Goal: Task Accomplishment & Management: Manage account settings

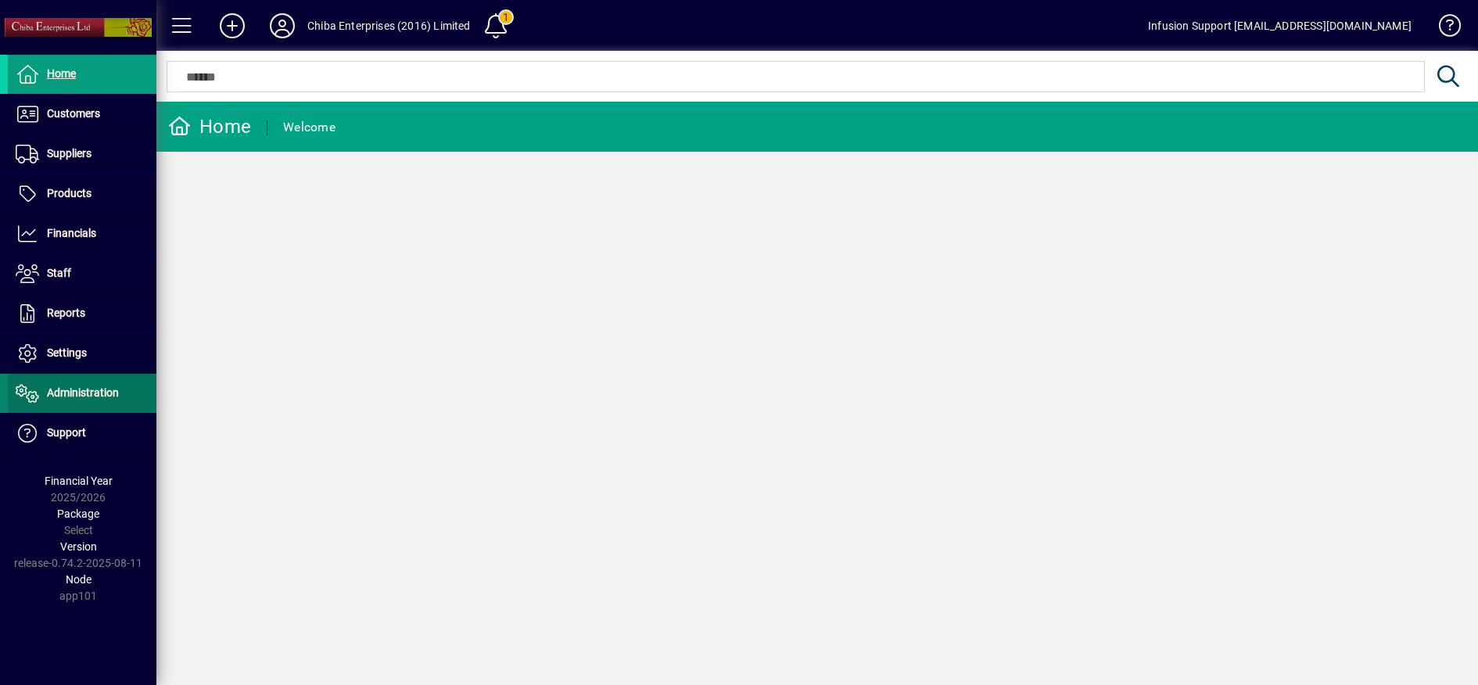
click at [66, 391] on span "Administration" at bounding box center [83, 392] width 72 height 13
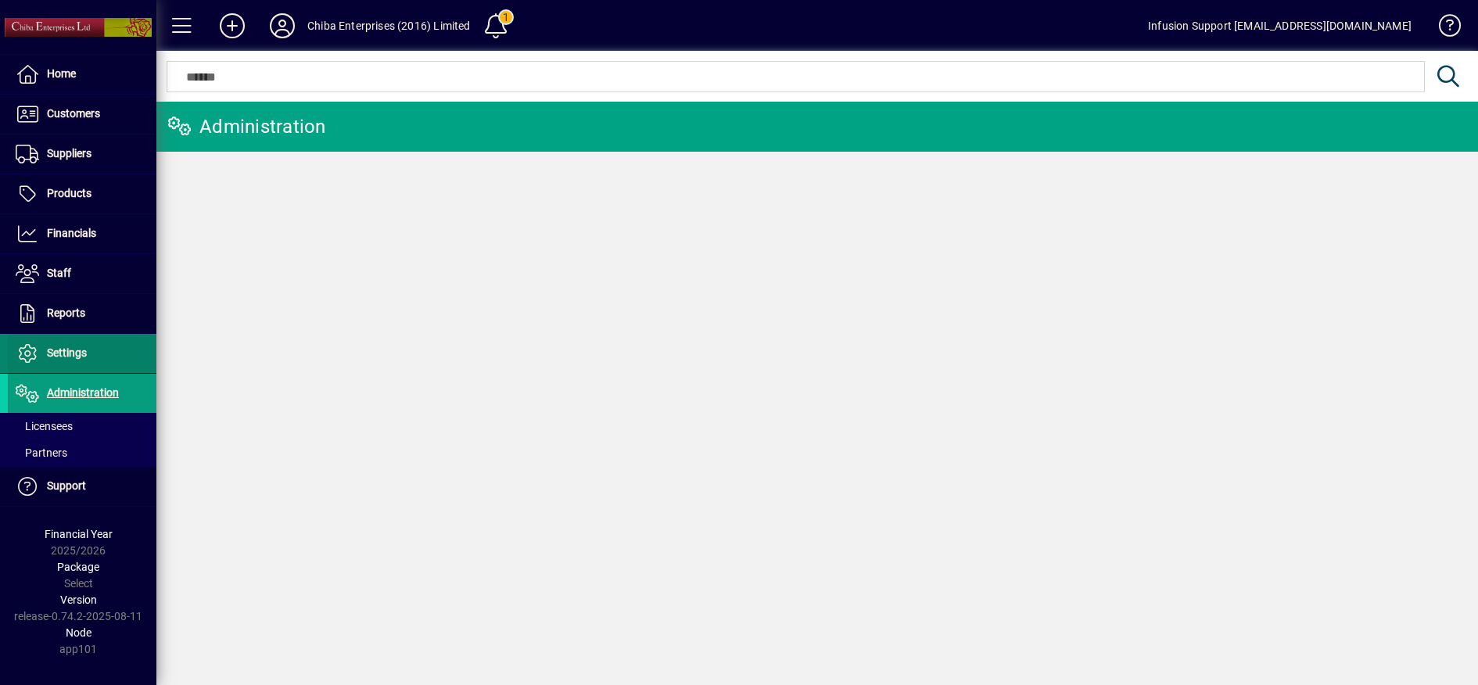
click at [68, 352] on span "Settings" at bounding box center [67, 352] width 40 height 13
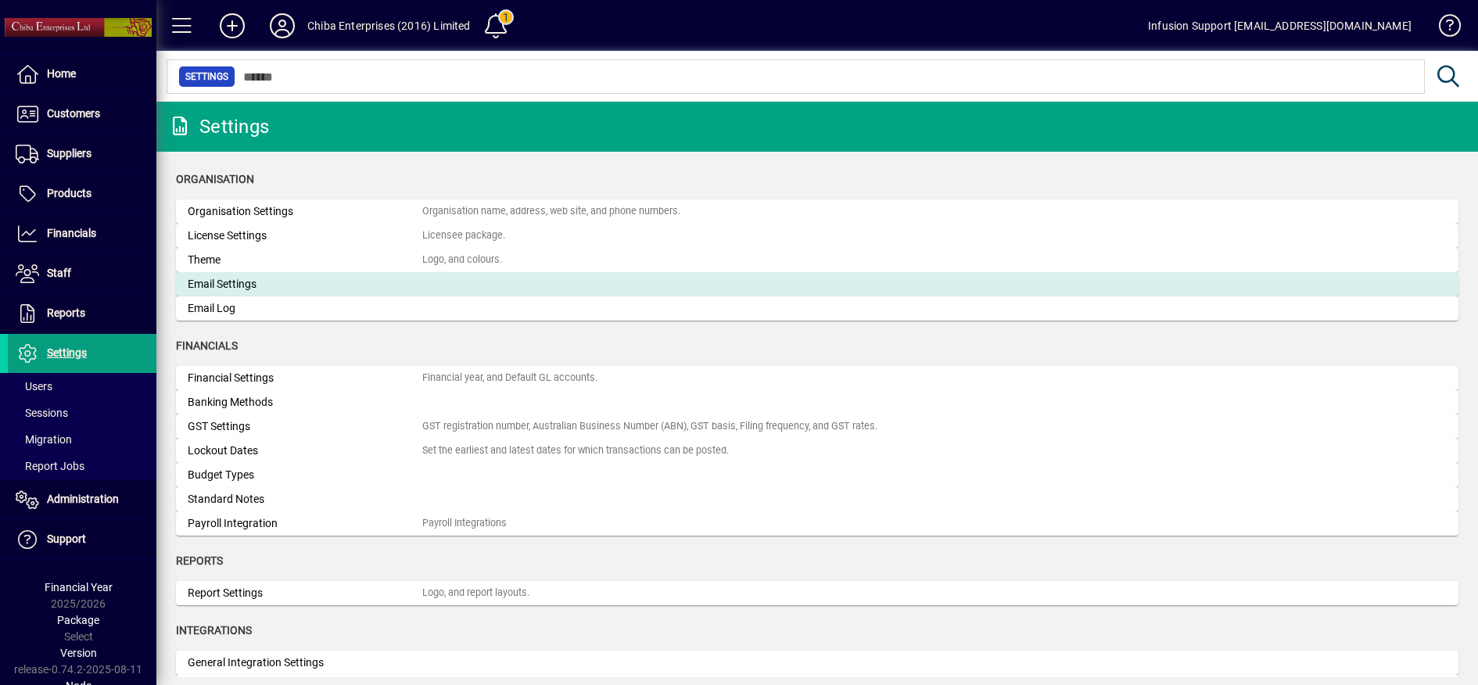
click at [466, 286] on mat-card-content "Email Settings" at bounding box center [817, 284] width 1259 height 16
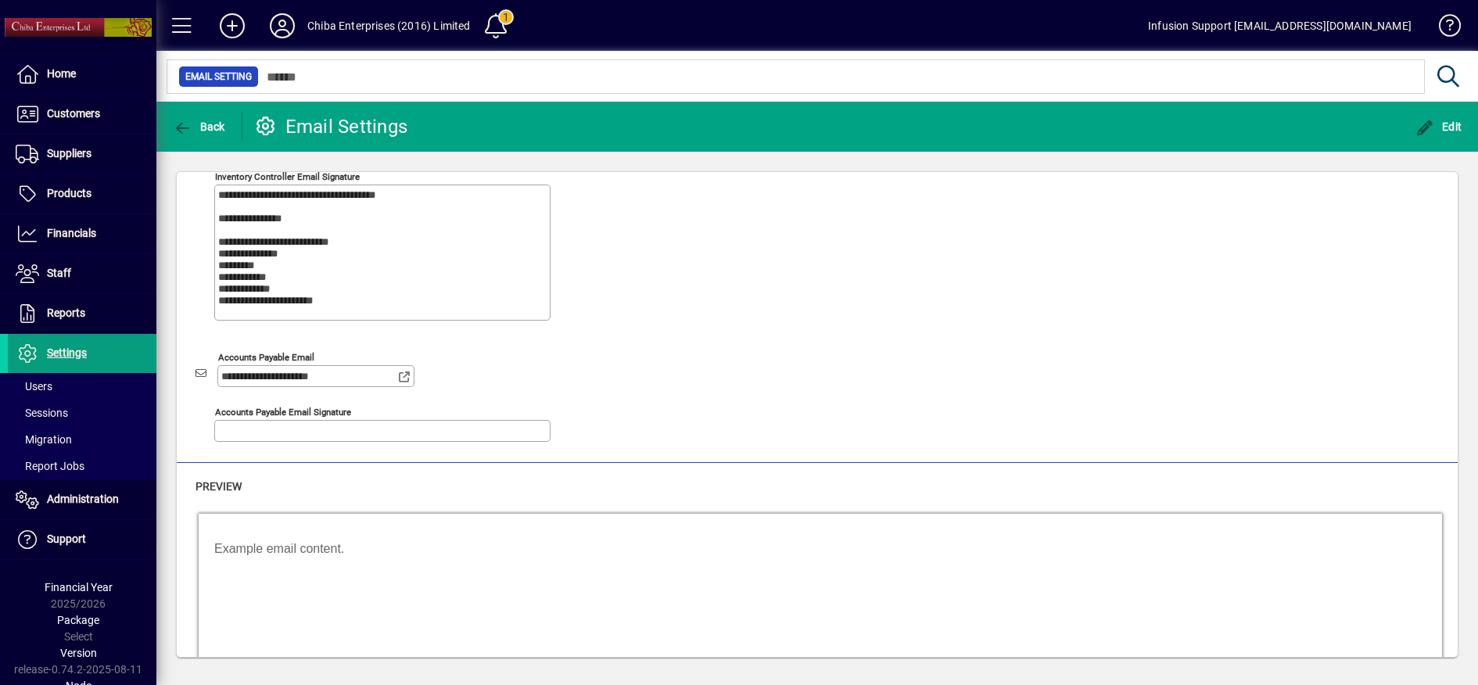
scroll to position [293, 0]
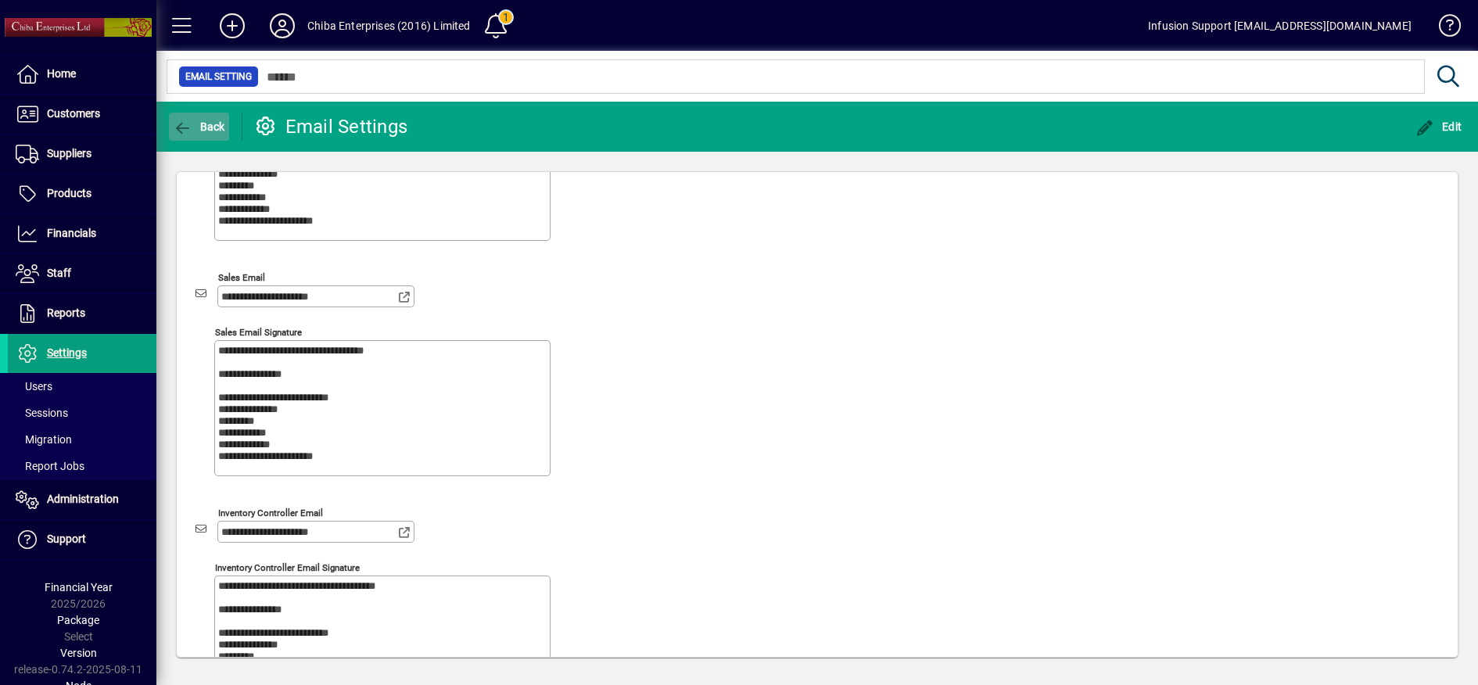
click at [181, 126] on icon "button" at bounding box center [183, 128] width 20 height 16
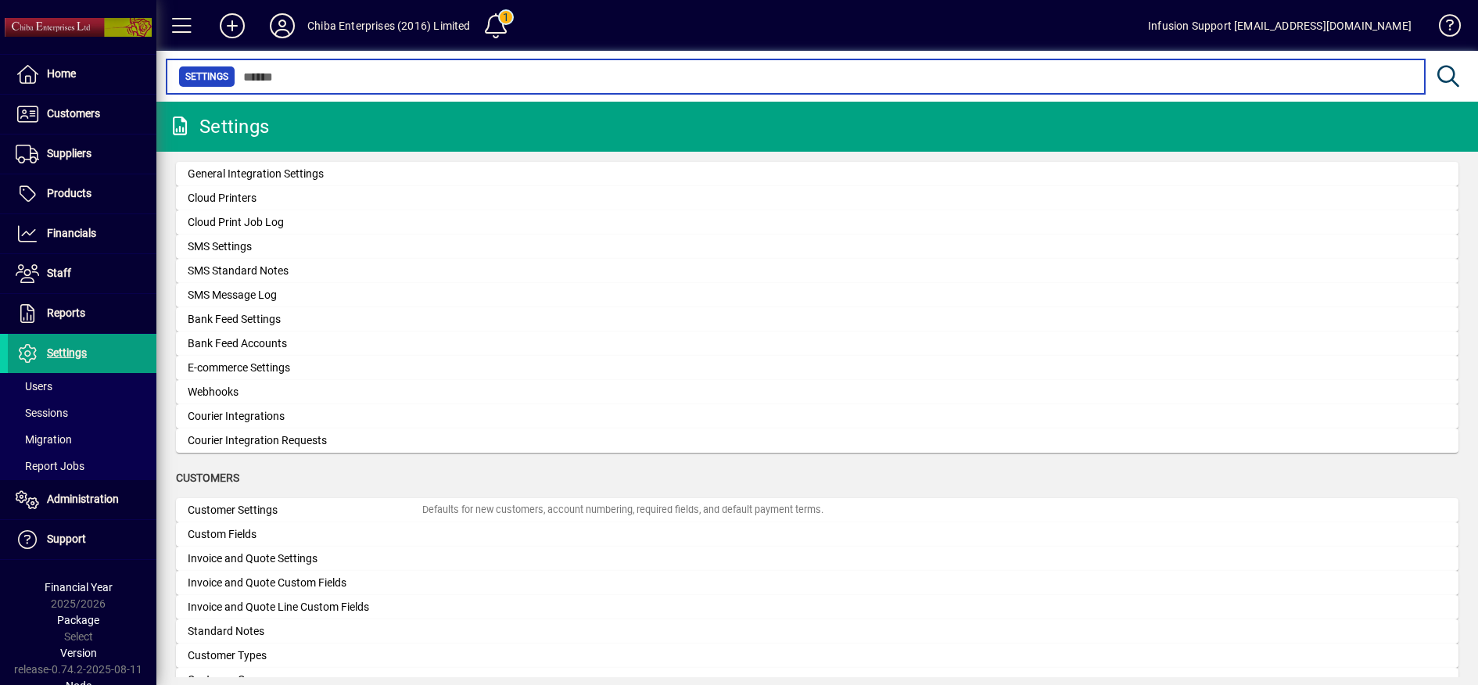
scroll to position [586, 0]
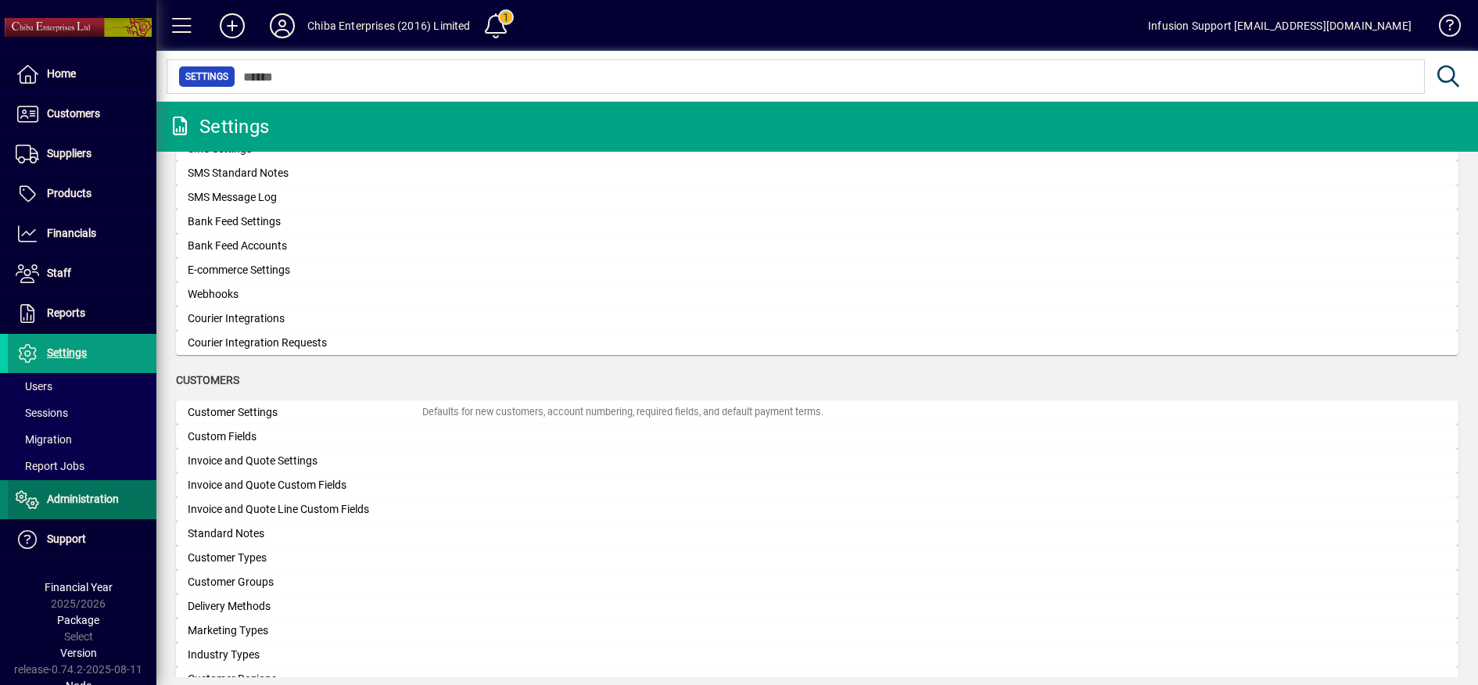
click at [88, 498] on span "Administration" at bounding box center [83, 499] width 72 height 13
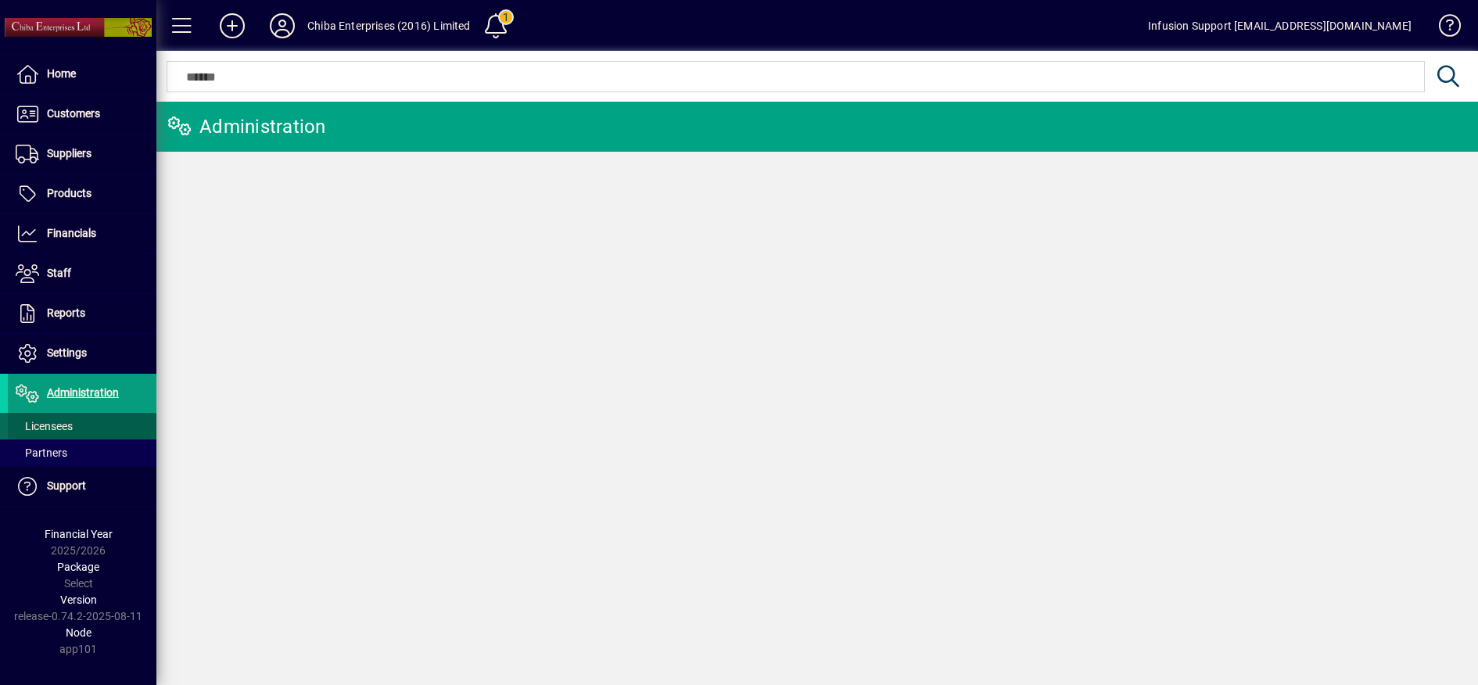
click at [55, 425] on span "Licensees" at bounding box center [44, 426] width 57 height 13
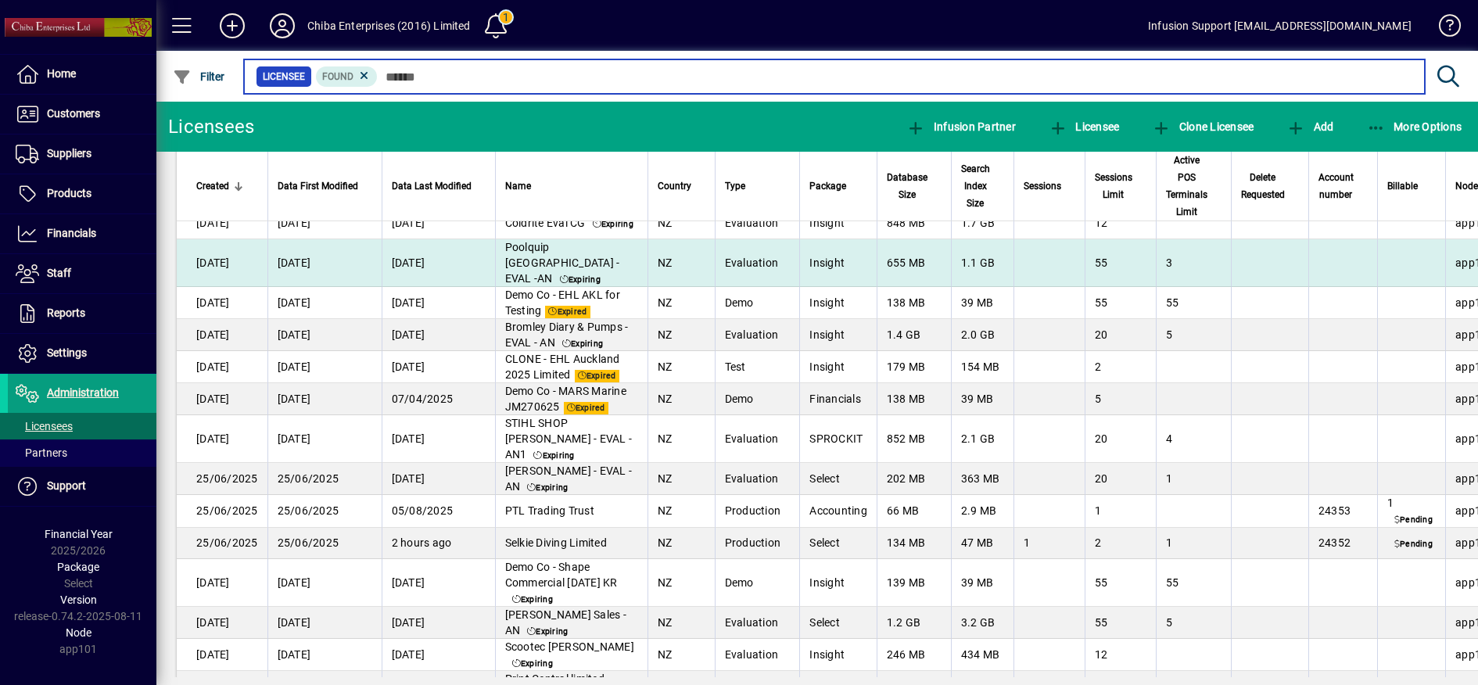
scroll to position [2541, 0]
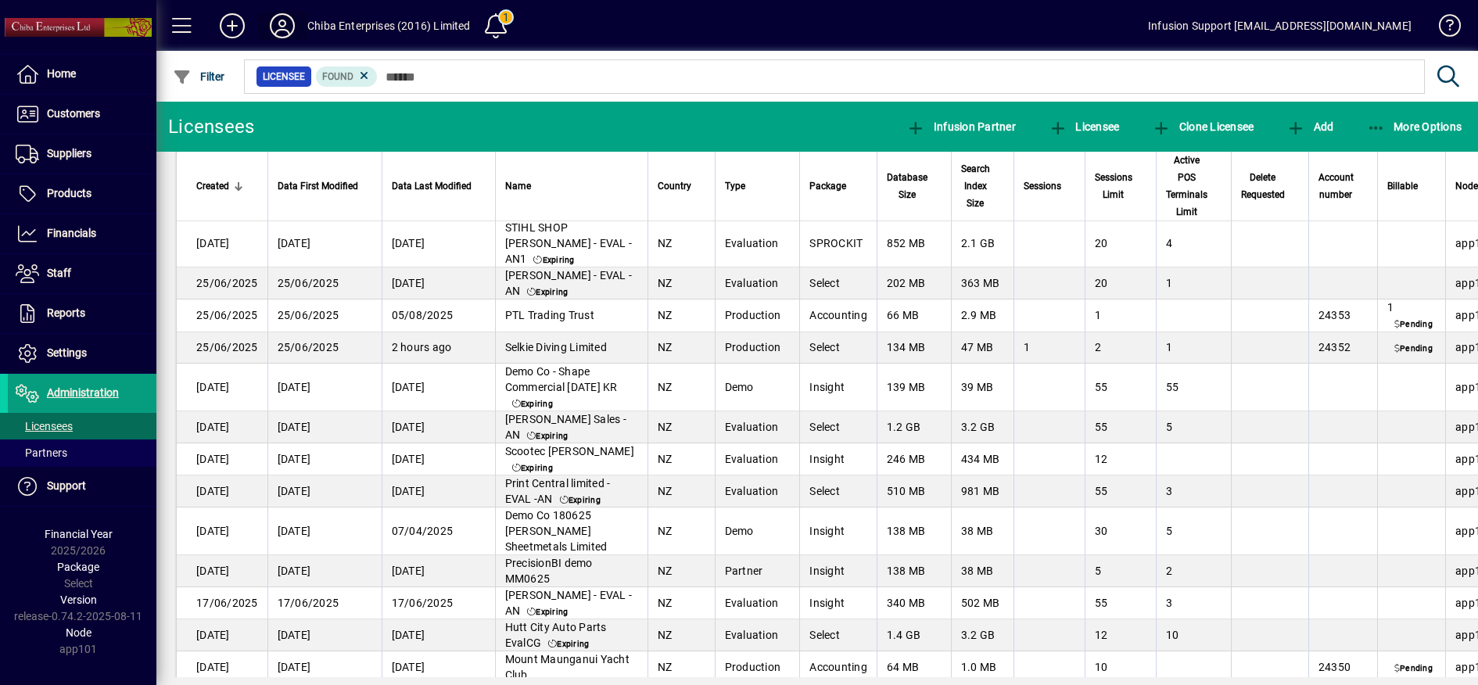
click at [274, 22] on icon at bounding box center [282, 25] width 31 height 25
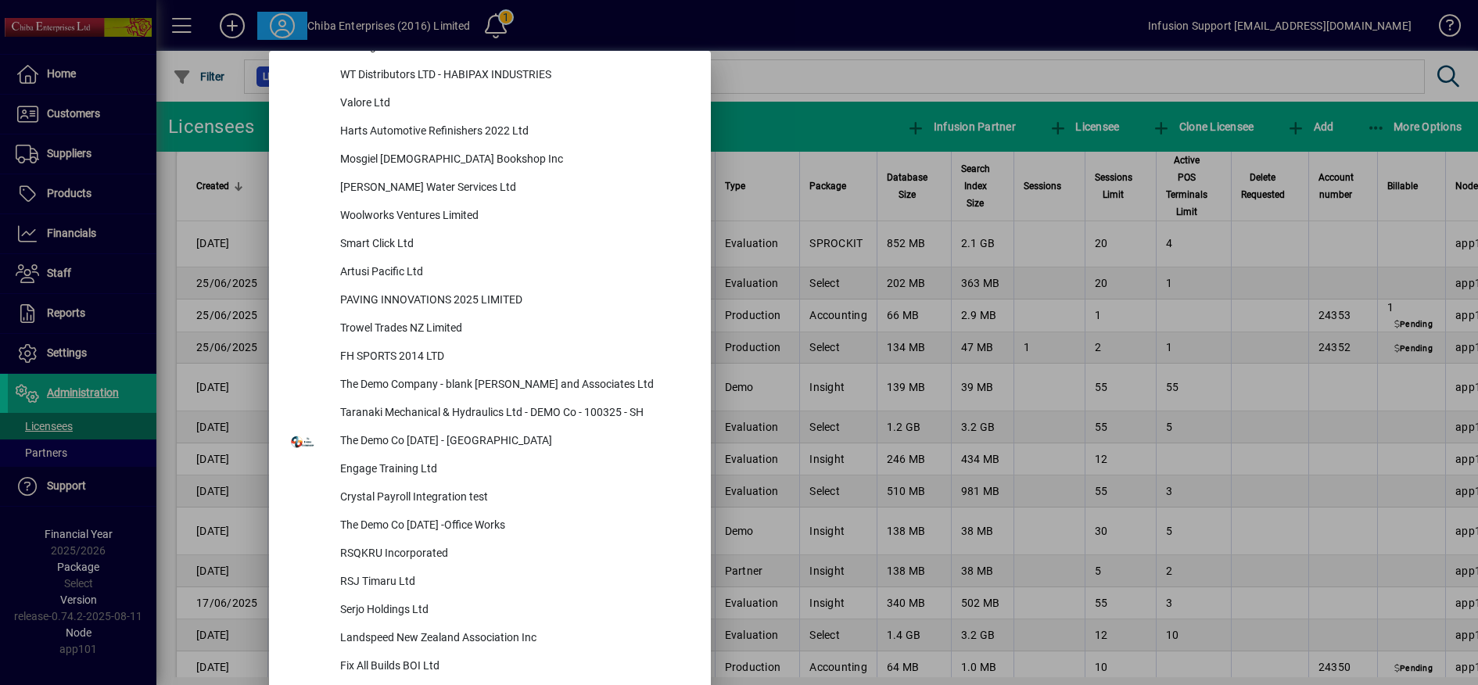
scroll to position [6597, 0]
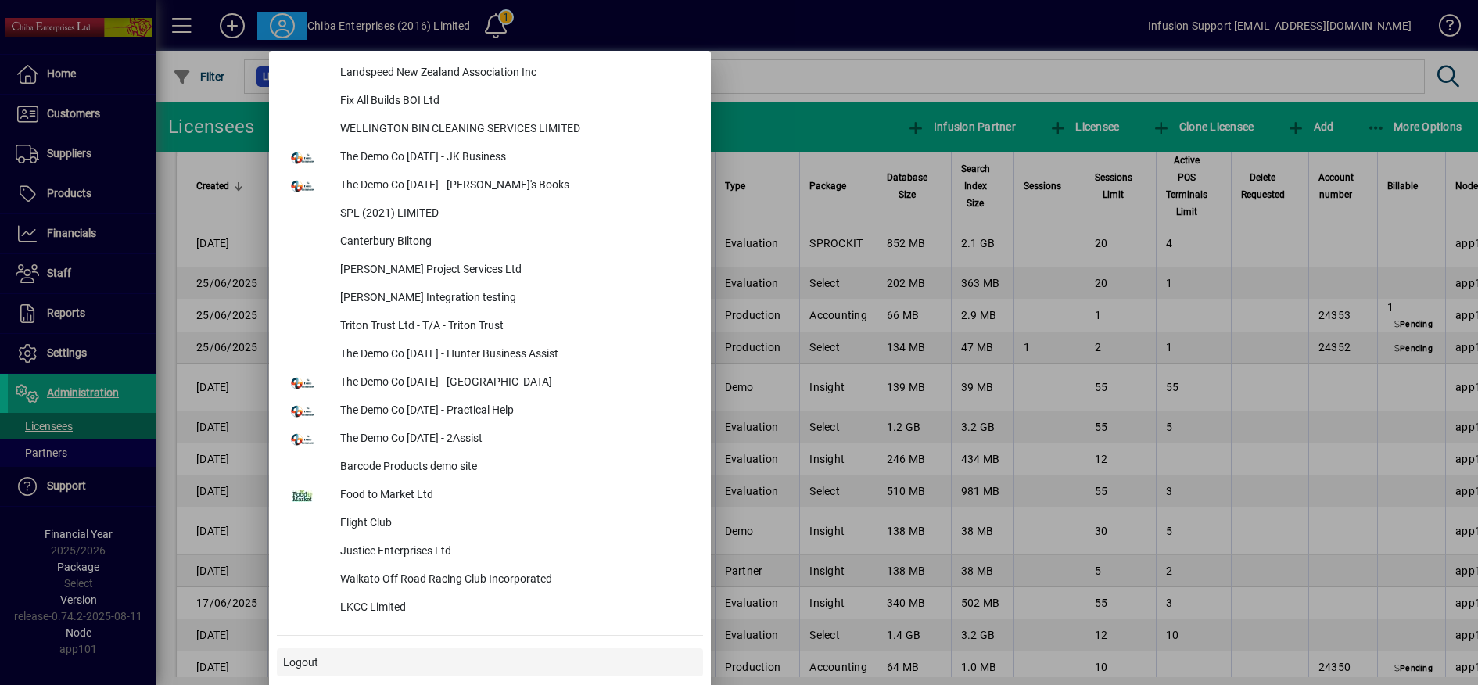
click at [310, 666] on span "Logout" at bounding box center [300, 662] width 35 height 16
